Goal: Task Accomplishment & Management: Complete application form

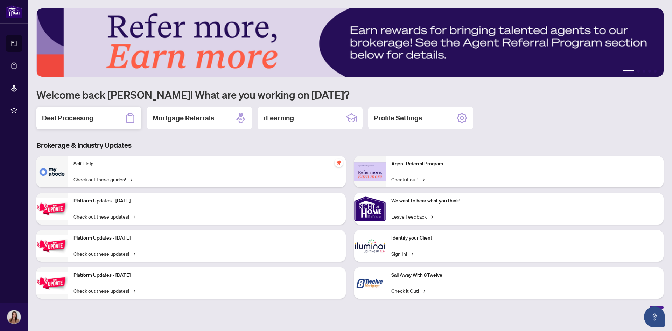
click at [80, 113] on h2 "Deal Processing" at bounding box center [67, 118] width 51 height 10
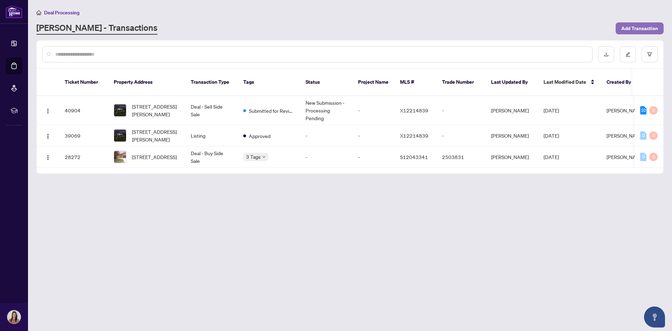
click at [632, 27] on span "Add Transaction" at bounding box center [639, 28] width 37 height 11
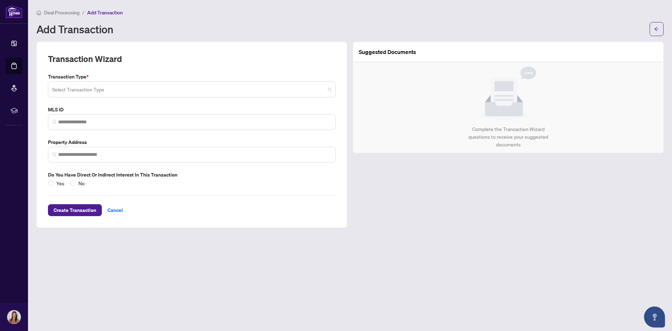
click at [329, 87] on span at bounding box center [191, 89] width 279 height 13
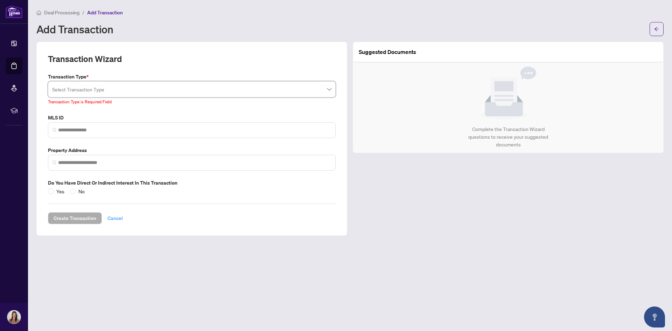
click at [114, 208] on div "Create Transaction Cancel" at bounding box center [192, 209] width 288 height 29
click at [117, 219] on span "Cancel" at bounding box center [114, 217] width 15 height 11
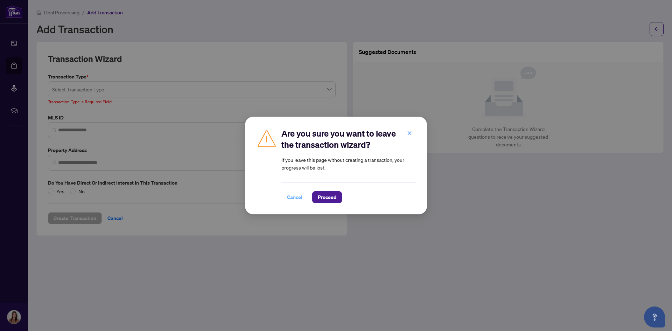
click at [292, 195] on span "Cancel" at bounding box center [294, 196] width 15 height 11
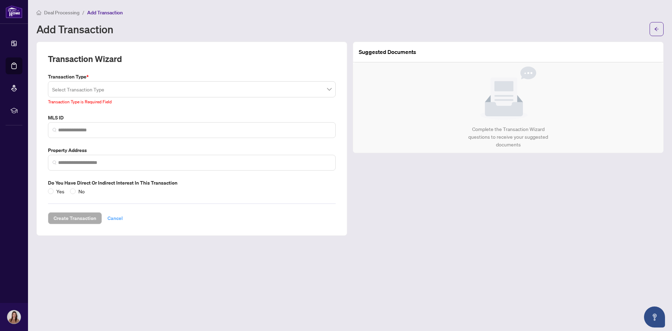
click at [115, 218] on span "Cancel" at bounding box center [114, 217] width 15 height 11
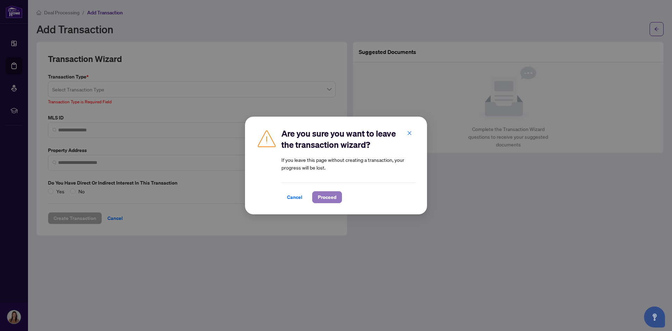
click at [329, 196] on span "Proceed" at bounding box center [327, 196] width 19 height 11
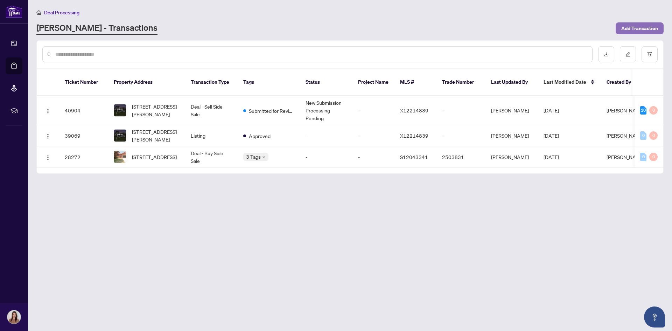
click at [634, 26] on span "Add Transaction" at bounding box center [639, 28] width 37 height 11
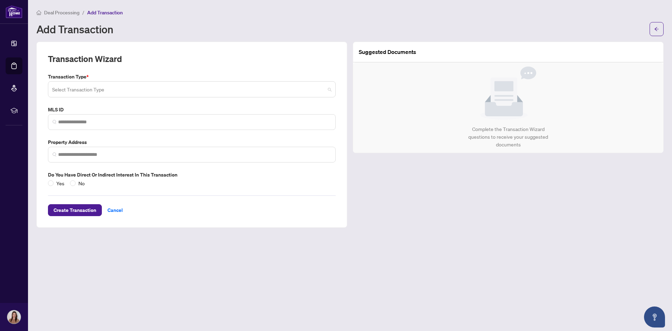
click at [123, 89] on input "search" at bounding box center [188, 90] width 273 height 15
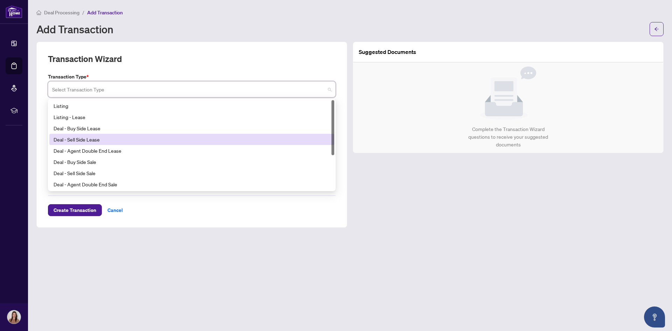
scroll to position [56, 0]
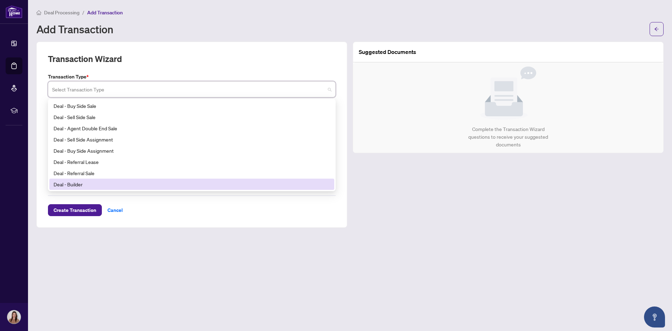
drag, startPoint x: 334, startPoint y: 181, endPoint x: 334, endPoint y: 168, distance: 12.9
click at [334, 168] on div "140 24 Deal - Agent Double End Lease Deal - Buy Side Sale Deal - Sell Side Sale…" at bounding box center [192, 145] width 288 height 92
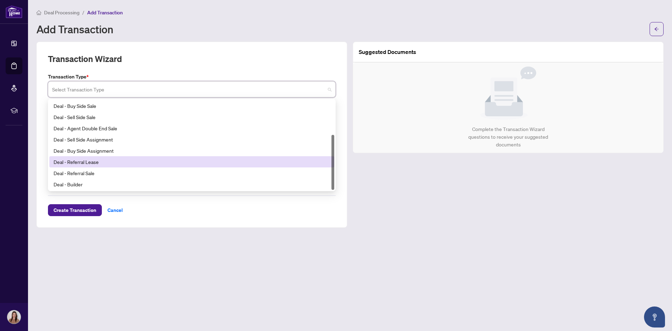
scroll to position [0, 0]
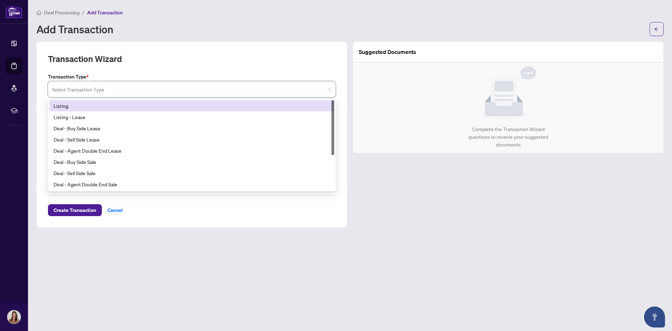
click at [155, 25] on div "Add Transaction" at bounding box center [340, 28] width 609 height 11
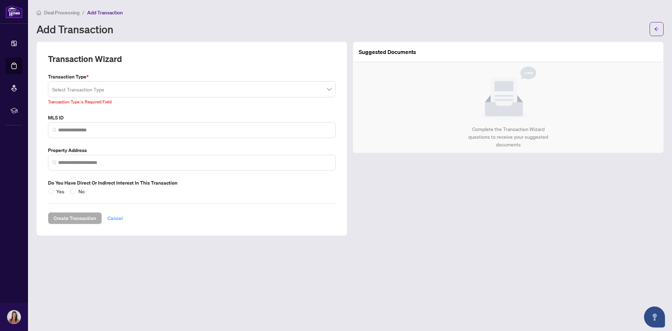
click at [116, 216] on span "Cancel" at bounding box center [114, 217] width 15 height 11
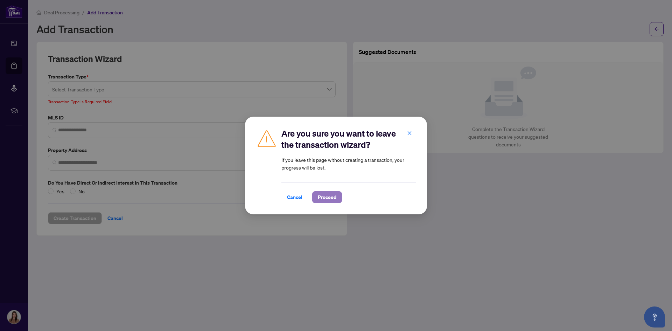
click at [326, 195] on span "Proceed" at bounding box center [327, 196] width 19 height 11
